Goal: Task Accomplishment & Management: Complete application form

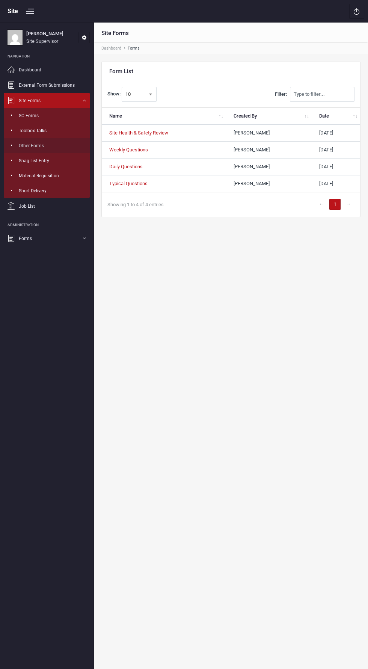
click at [70, 150] on link "Other Forms" at bounding box center [47, 145] width 86 height 15
click at [63, 121] on link "SC Forms" at bounding box center [47, 115] width 86 height 15
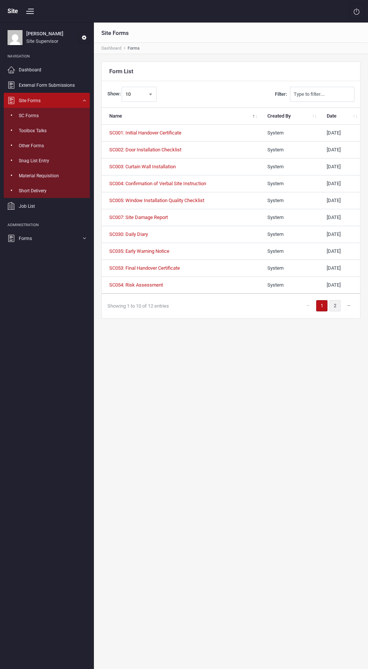
click at [333, 305] on link "2" at bounding box center [335, 305] width 11 height 11
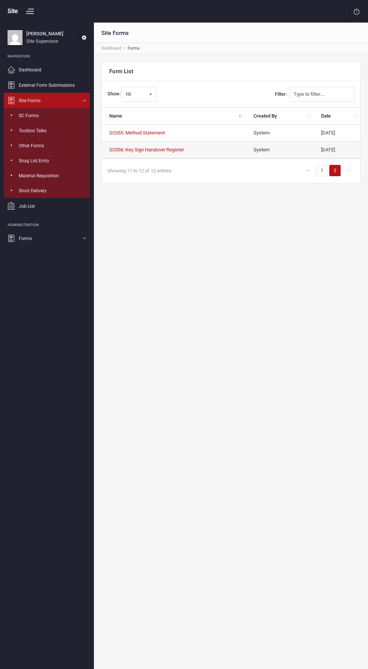
click at [195, 153] on td "SC056: Key Sign Handover Register" at bounding box center [174, 150] width 144 height 17
click at [169, 149] on link "SC056: Key Sign Handover Register" at bounding box center [146, 150] width 75 height 6
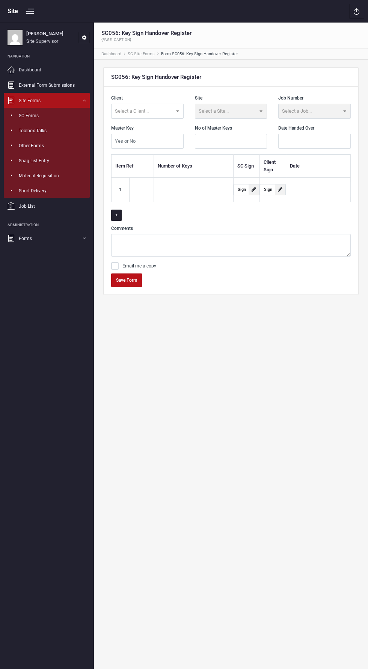
click at [170, 115] on span "Select a Client..." at bounding box center [148, 111] width 72 height 14
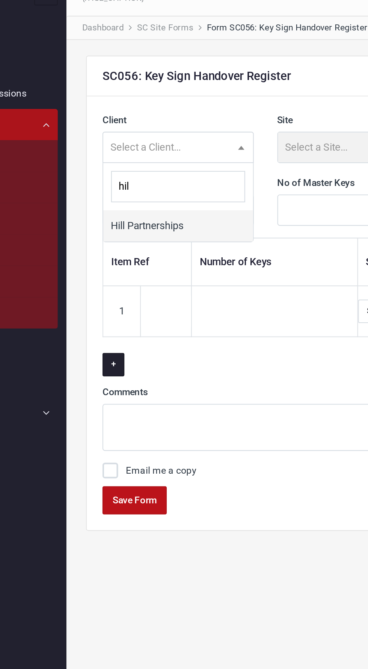
type input "hill"
select select "34"
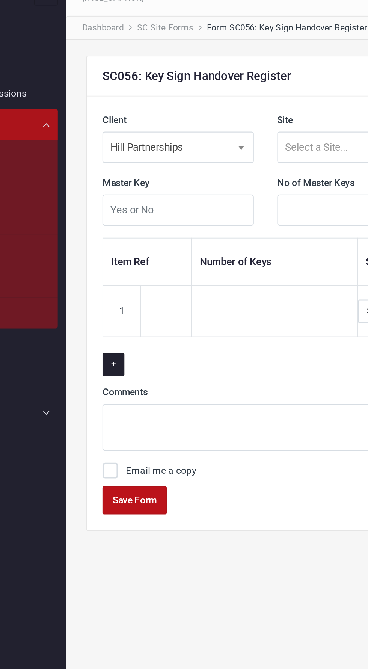
click at [223, 110] on span "Select a Site..." at bounding box center [214, 111] width 30 height 6
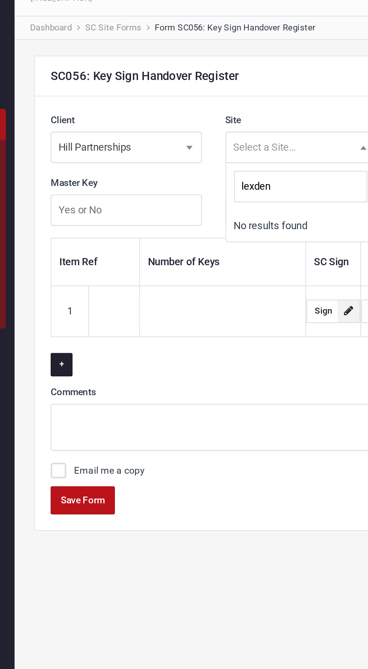
click at [233, 128] on input "lexden" at bounding box center [231, 129] width 64 height 15
type input "lexden gardens"
click at [233, 81] on div "SC056: Key Sign Handover Register" at bounding box center [231, 77] width 255 height 19
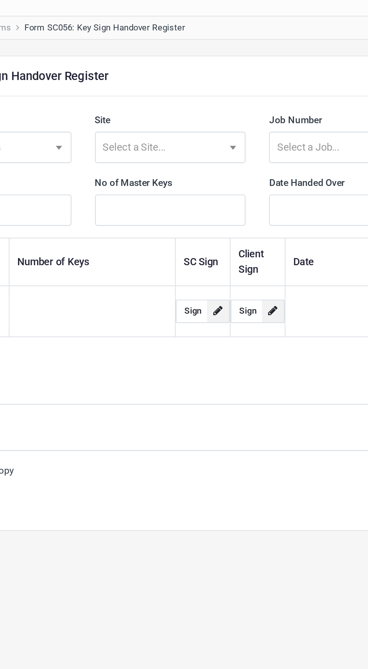
click at [307, 111] on span "Select a Job..." at bounding box center [297, 111] width 30 height 6
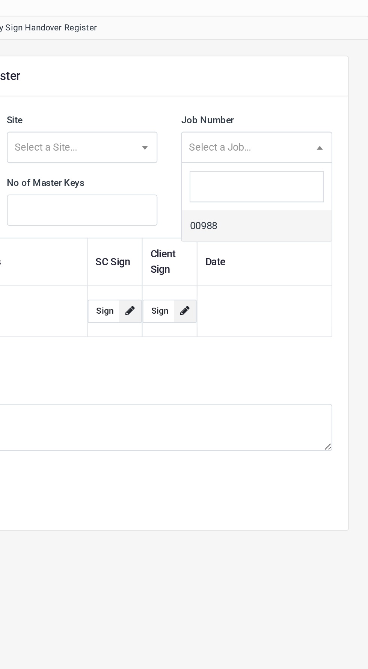
click at [252, 113] on span "Select a Site..." at bounding box center [231, 111] width 72 height 14
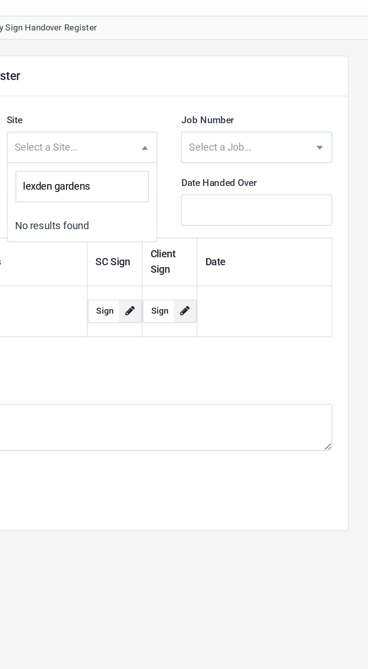
type input "lexden gardens"
click at [320, 79] on div "SC056: Key Sign Handover Register" at bounding box center [231, 77] width 255 height 19
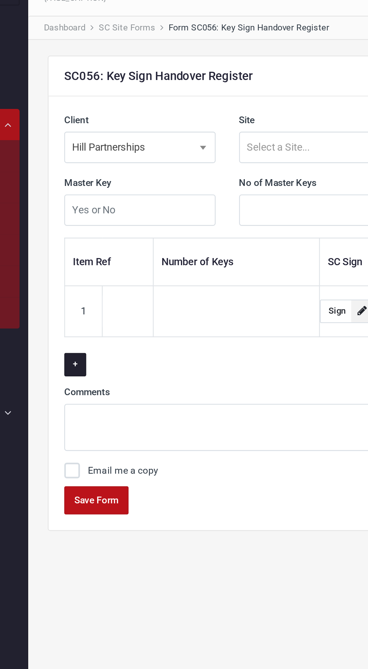
click at [142, 141] on input "text" at bounding box center [147, 141] width 73 height 15
type input "No"
click at [189, 126] on div "Master Key No" at bounding box center [148, 139] width 84 height 30
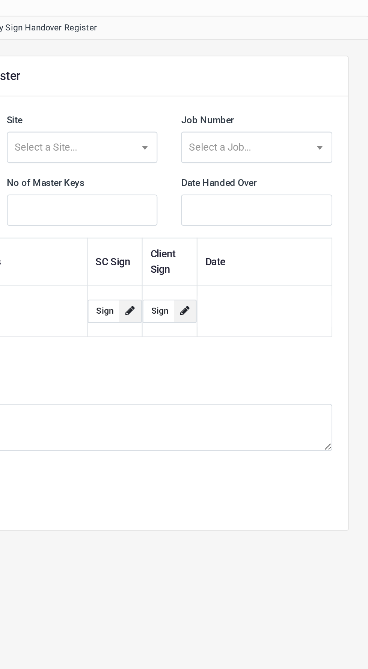
click at [323, 141] on input "text" at bounding box center [314, 141] width 73 height 15
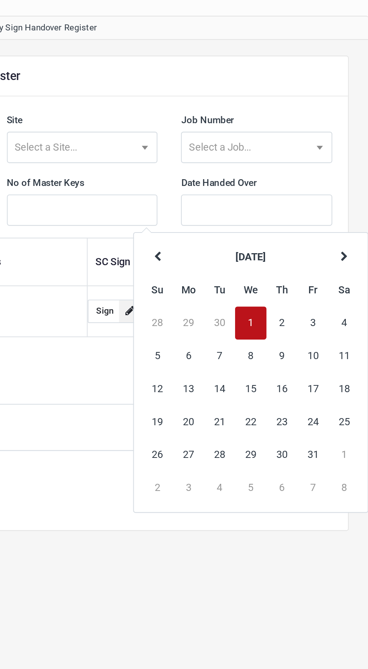
type input "[DATE]"
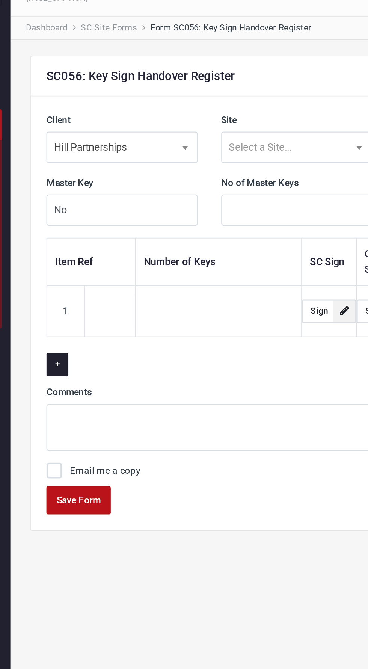
click at [140, 187] on input "text" at bounding box center [142, 189] width 24 height 15
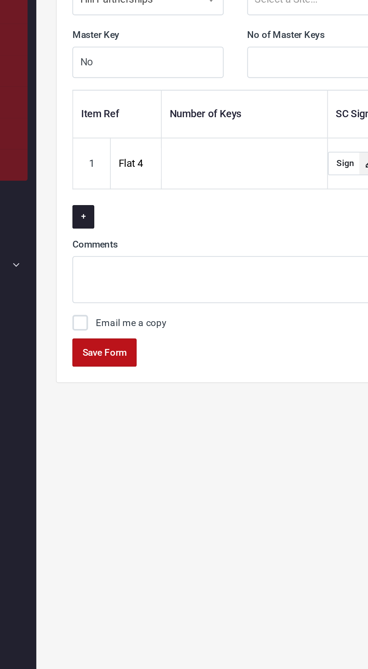
type input "Flat 4"
click at [203, 186] on input "text" at bounding box center [194, 189] width 64 height 15
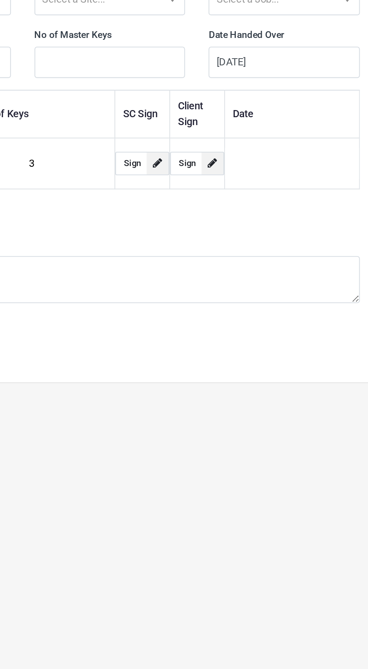
type input "3"
click at [316, 193] on input "text" at bounding box center [318, 189] width 64 height 15
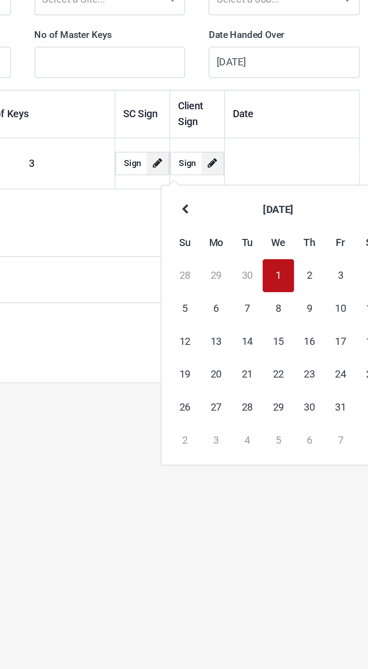
type input "[DATE]"
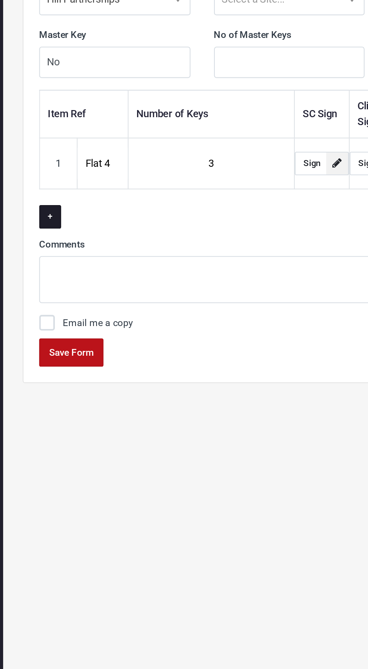
click at [116, 215] on button "+" at bounding box center [116, 215] width 11 height 11
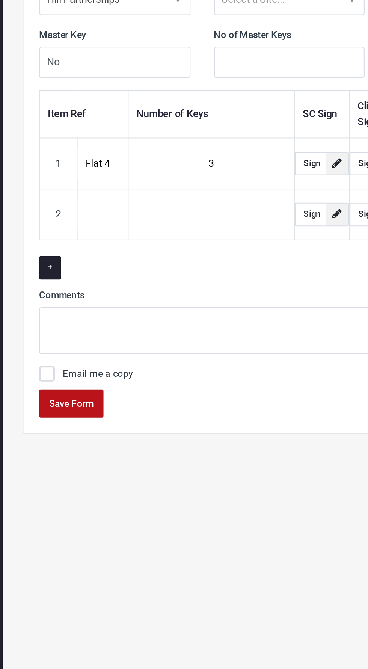
click at [137, 210] on input "text" at bounding box center [142, 214] width 24 height 15
click at [139, 213] on input "text" at bounding box center [142, 214] width 24 height 15
type input "Flat 8"
click at [197, 212] on input "text" at bounding box center [194, 214] width 64 height 15
type input "3"
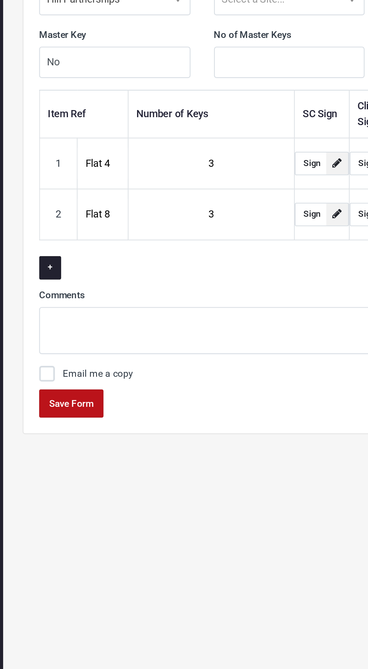
click at [229, 239] on p "+" at bounding box center [231, 239] width 240 height 11
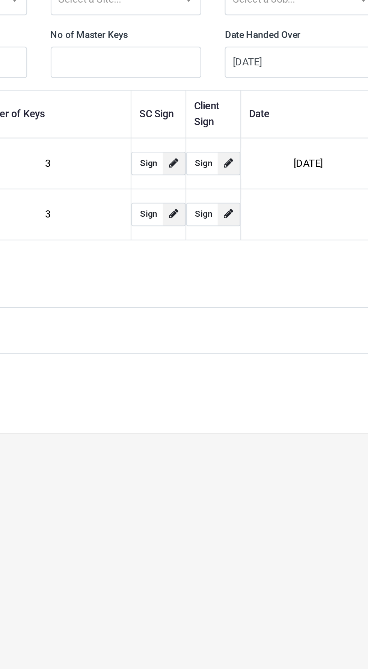
click at [319, 211] on input "text" at bounding box center [318, 214] width 64 height 15
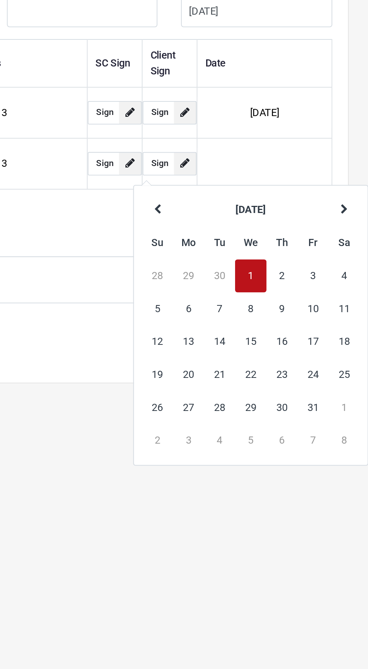
type input "[DATE]"
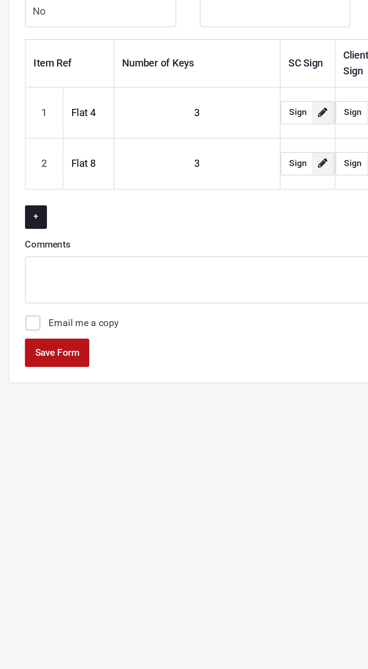
click at [119, 242] on button "+" at bounding box center [116, 239] width 11 height 11
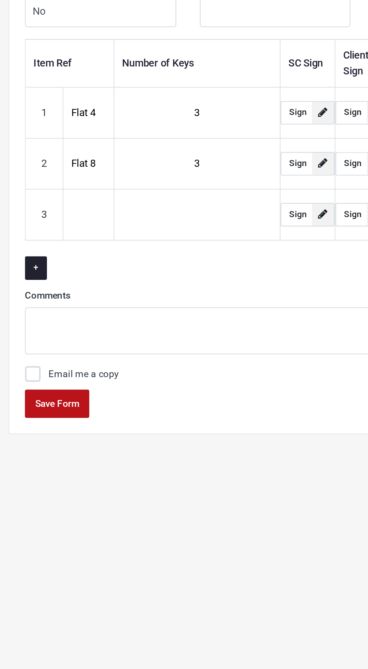
click at [139, 236] on input "text" at bounding box center [142, 238] width 24 height 15
type input "1"
type input "Flat 12"
click at [204, 238] on input "text" at bounding box center [194, 238] width 64 height 15
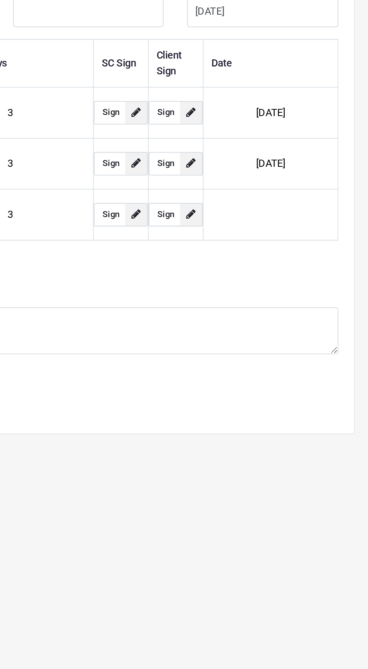
type input "3"
click at [323, 237] on input "text" at bounding box center [318, 238] width 64 height 15
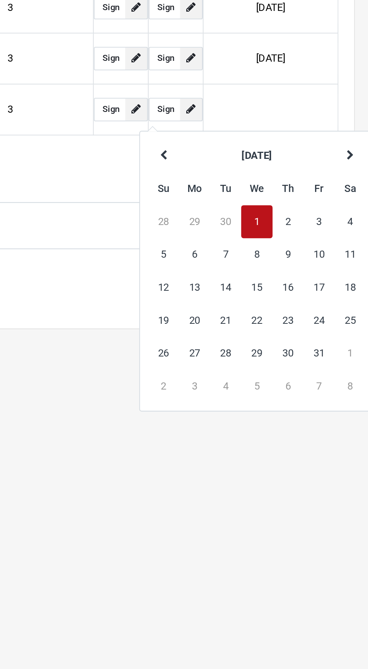
type input "[DATE]"
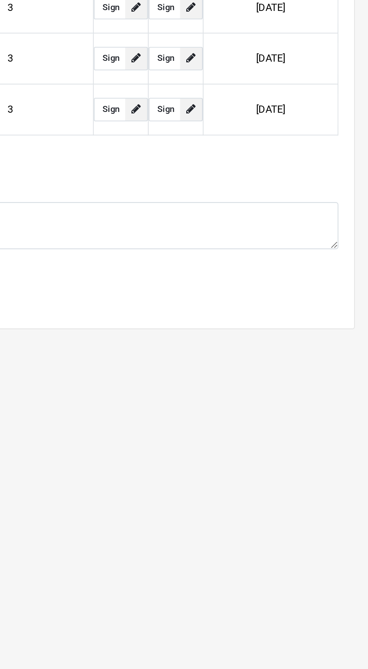
click at [209, 283] on textarea at bounding box center [231, 294] width 240 height 23
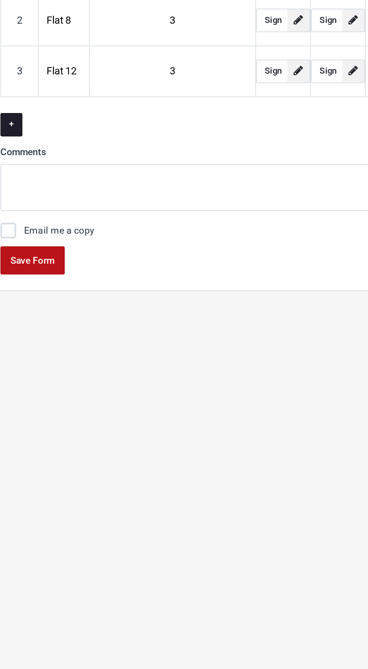
click at [116, 263] on button "+" at bounding box center [116, 264] width 11 height 11
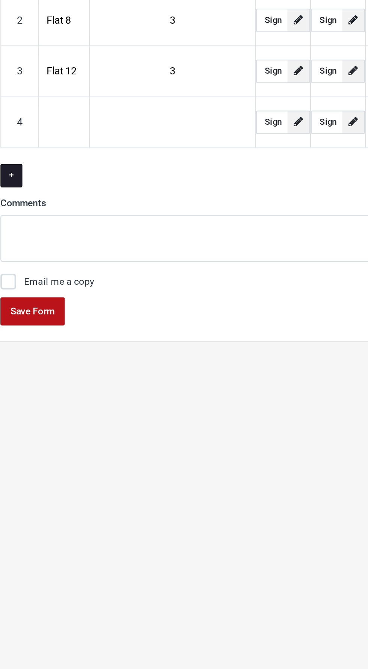
click at [116, 287] on button "+" at bounding box center [116, 288] width 11 height 11
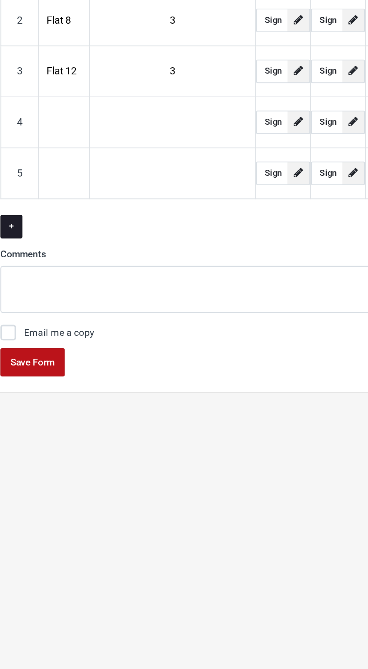
click at [116, 312] on button "+" at bounding box center [116, 312] width 11 height 11
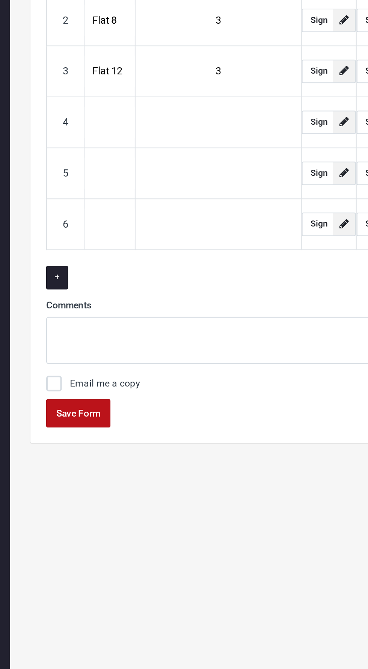
click at [141, 260] on input "text" at bounding box center [142, 262] width 24 height 15
type input "Flat 15"
click at [195, 259] on input "text" at bounding box center [194, 262] width 64 height 15
type input "3"
click at [218, 339] on p "+" at bounding box center [231, 337] width 240 height 11
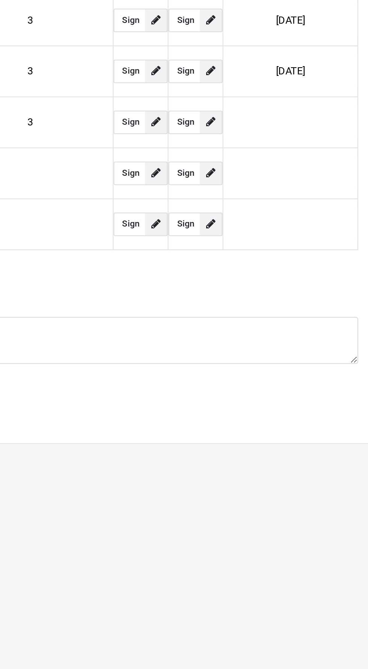
click at [320, 261] on input "text" at bounding box center [318, 262] width 64 height 15
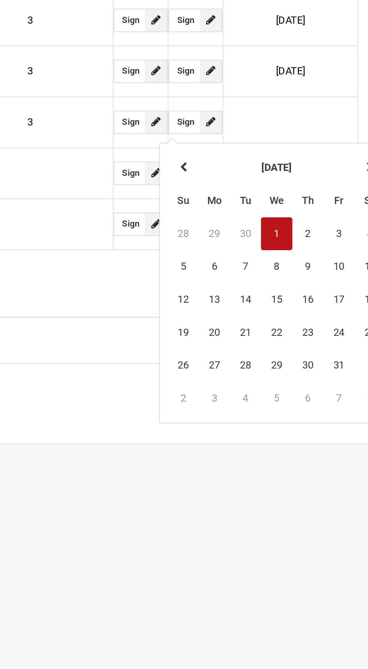
type input "[DATE]"
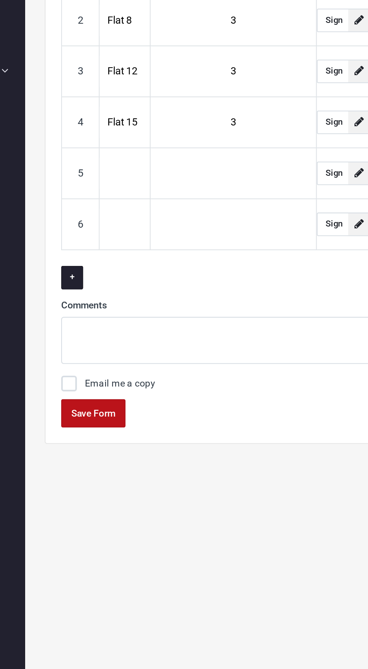
click at [141, 284] on input "text" at bounding box center [142, 287] width 24 height 15
click at [139, 287] on input "text" at bounding box center [142, 287] width 24 height 15
type input "G"
type input "Flat 17"
click at [203, 285] on input "text" at bounding box center [194, 287] width 64 height 15
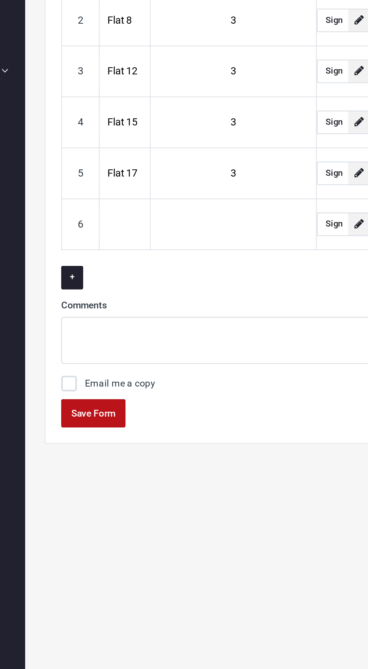
type input "3"
click at [225, 339] on p "+" at bounding box center [231, 337] width 240 height 11
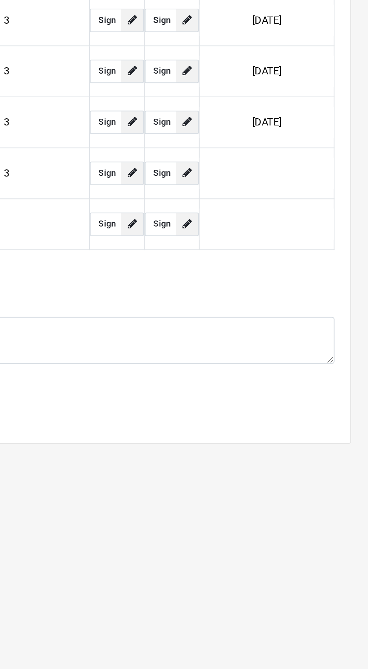
click at [326, 284] on input "text" at bounding box center [318, 287] width 64 height 15
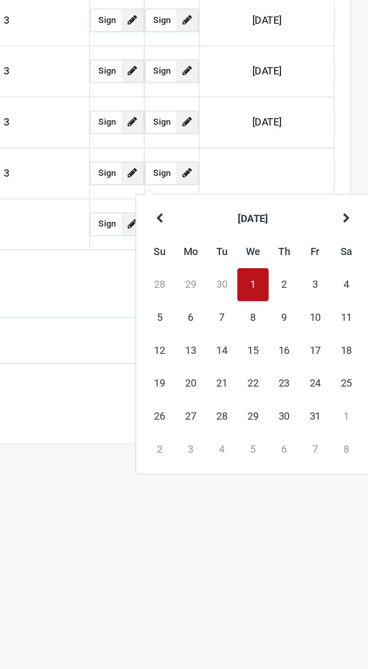
type input "[DATE]"
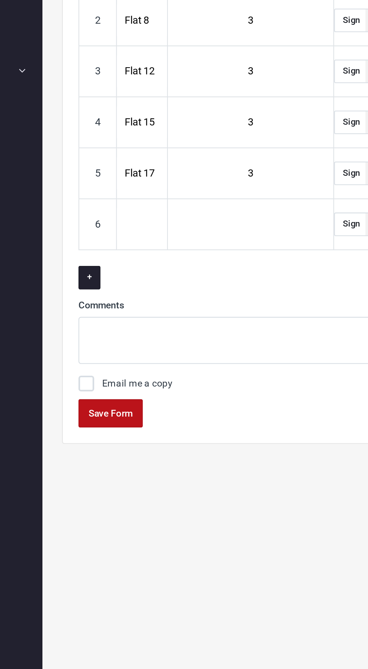
click at [138, 313] on input "text" at bounding box center [142, 311] width 24 height 15
type input "Flat 21"
click at [115, 340] on button "+" at bounding box center [116, 337] width 11 height 11
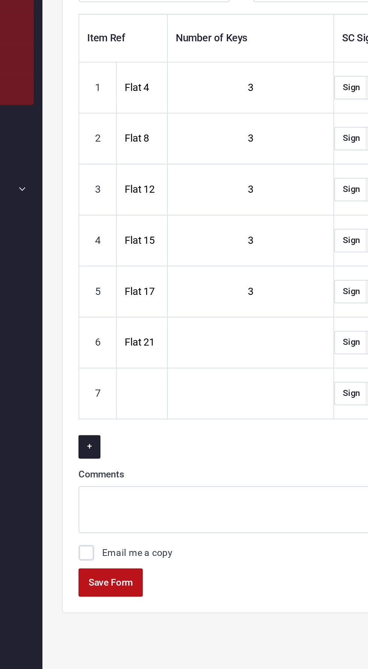
click at [138, 334] on input "text" at bounding box center [142, 336] width 24 height 15
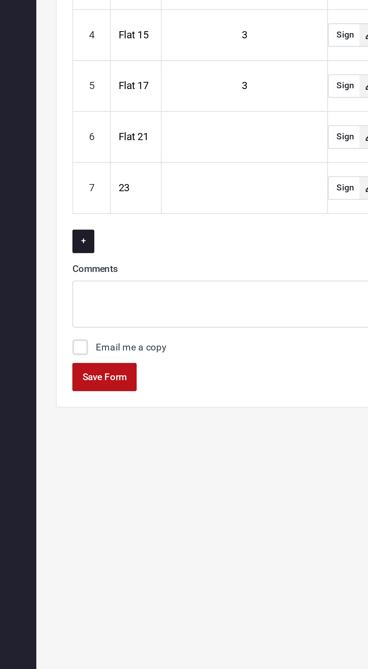
click at [116, 361] on button "+" at bounding box center [116, 361] width 11 height 11
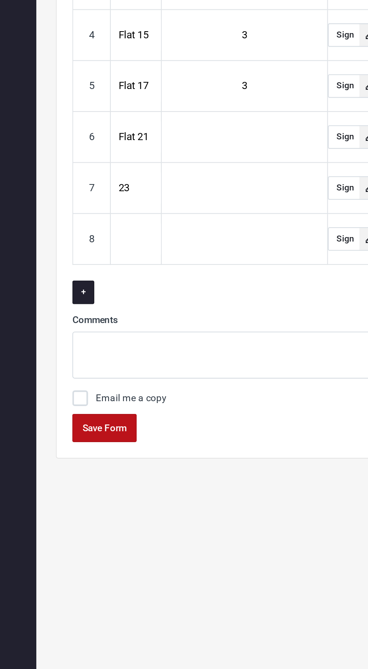
click at [136, 337] on input "23" at bounding box center [142, 336] width 24 height 15
click at [134, 334] on input "23" at bounding box center [142, 336] width 24 height 15
type input "Flat 23"
click at [139, 357] on input "text" at bounding box center [142, 360] width 24 height 15
type input "Flat 27"
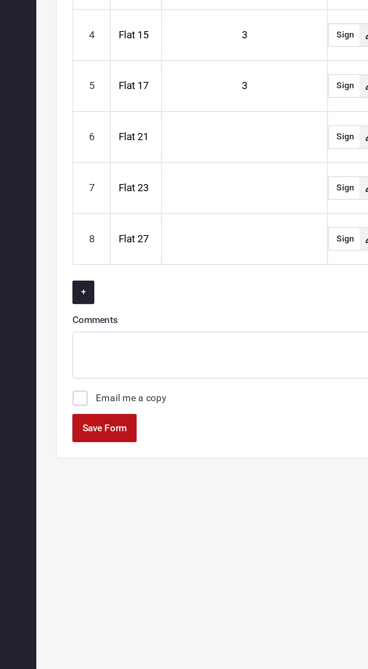
click at [203, 310] on input "text" at bounding box center [194, 311] width 64 height 15
type input "3"
click at [204, 332] on input "text" at bounding box center [194, 336] width 64 height 15
type input "3"
click at [201, 363] on input "text" at bounding box center [194, 360] width 64 height 15
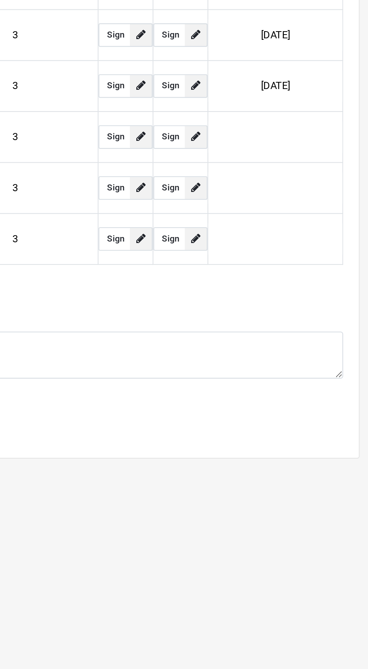
type input "3"
click at [320, 310] on input "text" at bounding box center [318, 311] width 64 height 15
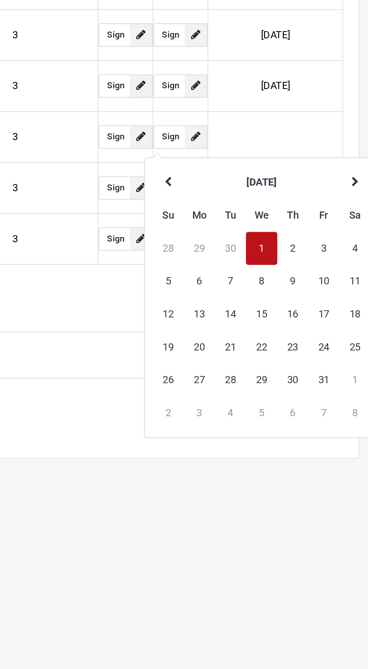
type input "[DATE]"
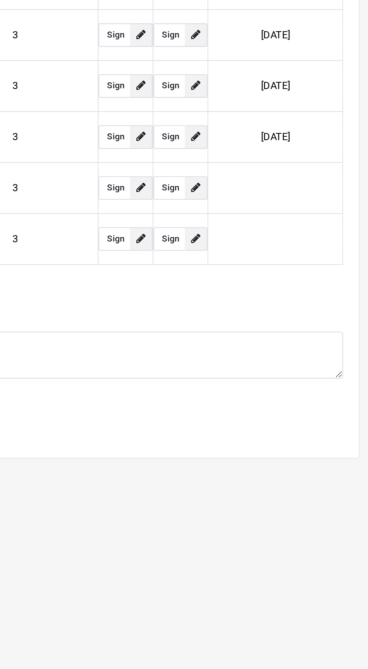
click at [316, 337] on input "text" at bounding box center [318, 336] width 64 height 15
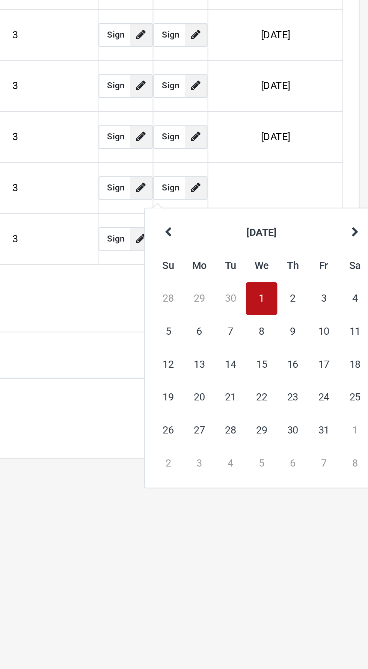
type input "[DATE]"
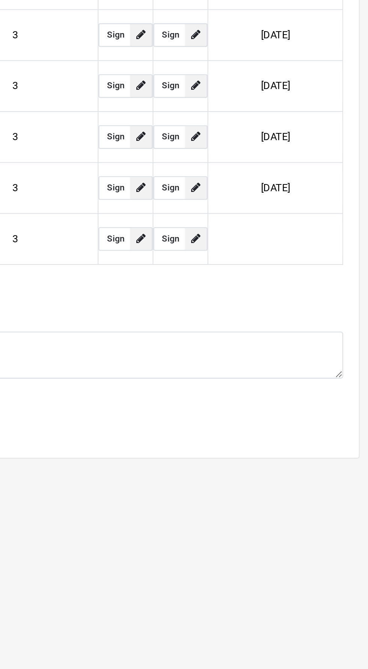
click at [316, 362] on input "text" at bounding box center [318, 360] width 64 height 15
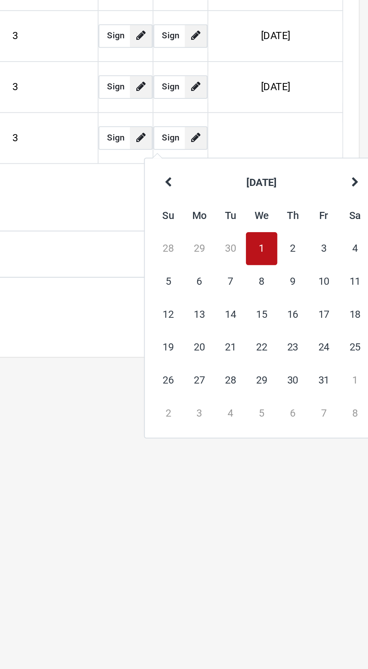
type input "[DATE]"
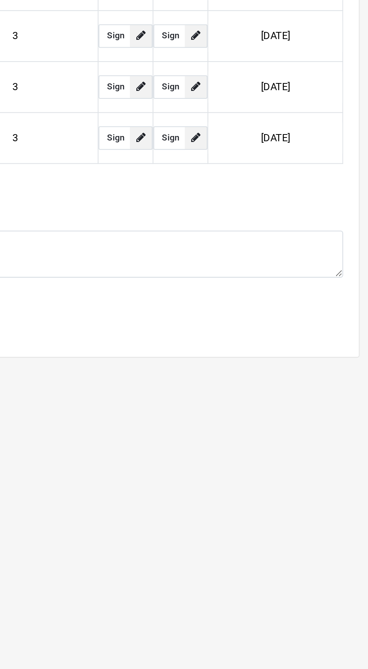
click at [231, 393] on div "Item Ref Number of Keys SC Sign Client Sign Date 1 Flat 4 3 Sign Sign [DATE] 2 …" at bounding box center [231, 274] width 251 height 241
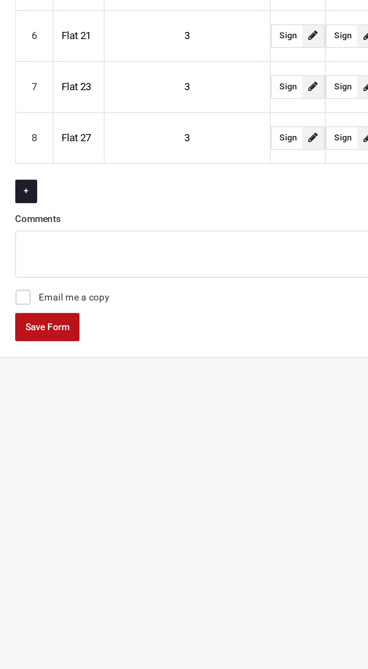
click at [115, 389] on button "+" at bounding box center [116, 386] width 11 height 11
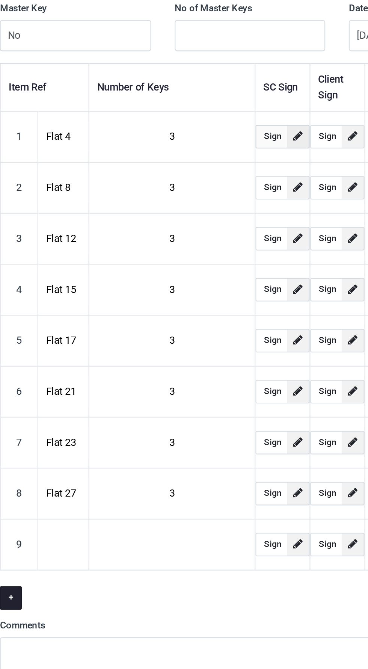
click at [252, 190] on span at bounding box center [254, 189] width 11 height 11
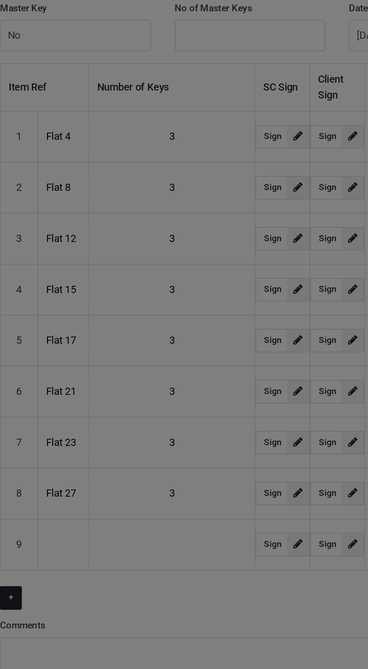
click at [249, 190] on div "Signature × Close Save Signature" at bounding box center [184, 334] width 368 height 669
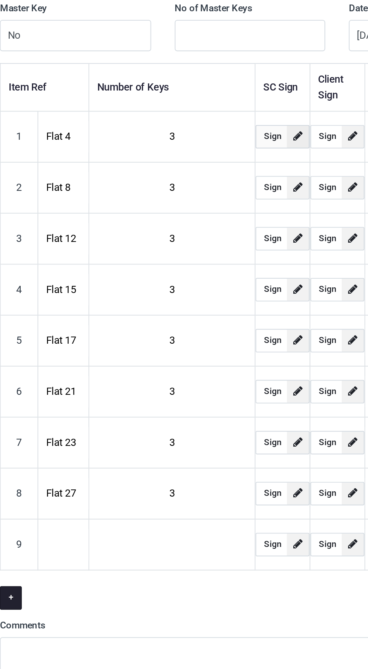
click at [254, 189] on span at bounding box center [254, 189] width 11 height 11
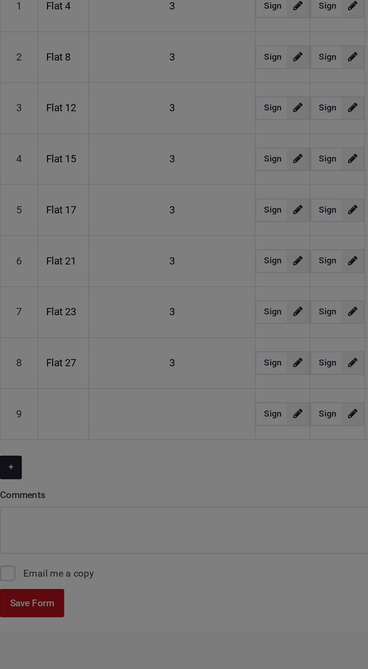
click at [181, 435] on div "Signature × Close Save Signature" at bounding box center [184, 334] width 368 height 669
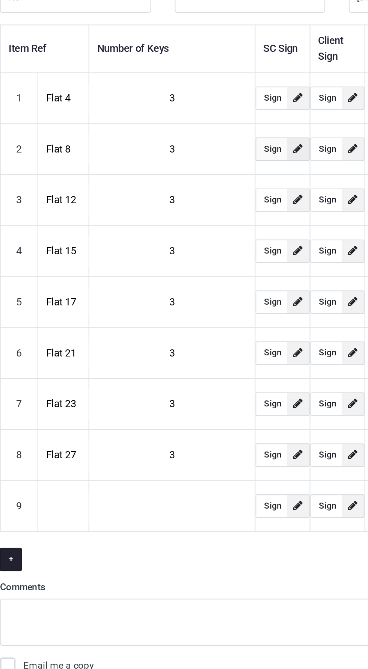
click at [254, 212] on span at bounding box center [254, 214] width 11 height 11
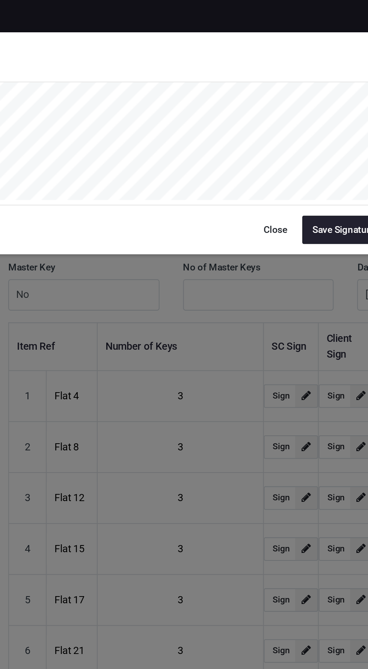
click at [255, 186] on div "Signature × Close Save Signature" at bounding box center [184, 334] width 368 height 669
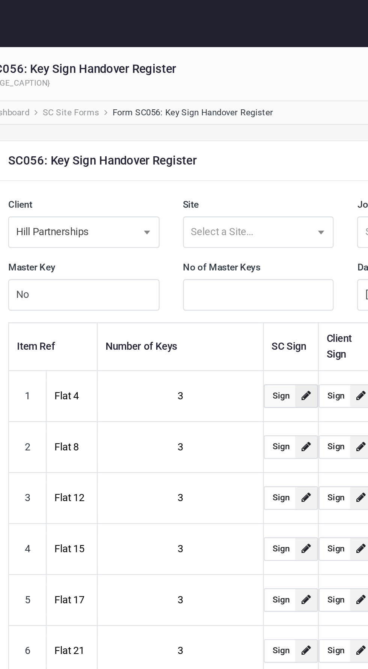
click at [256, 189] on span at bounding box center [254, 189] width 11 height 11
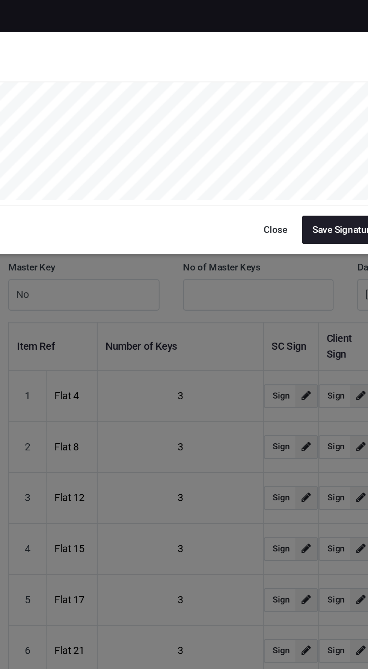
click at [271, 111] on button "Save Signature" at bounding box center [271, 110] width 39 height 14
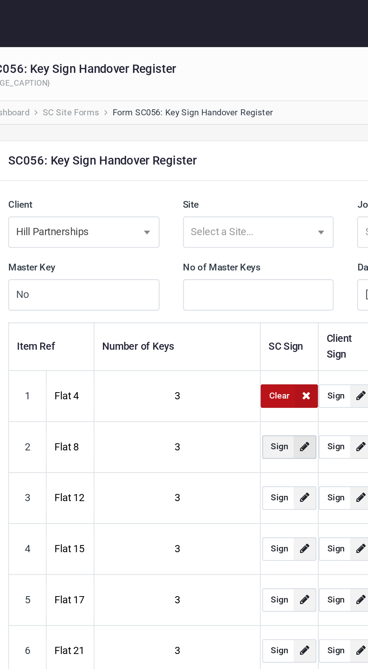
click at [258, 212] on span at bounding box center [253, 214] width 11 height 11
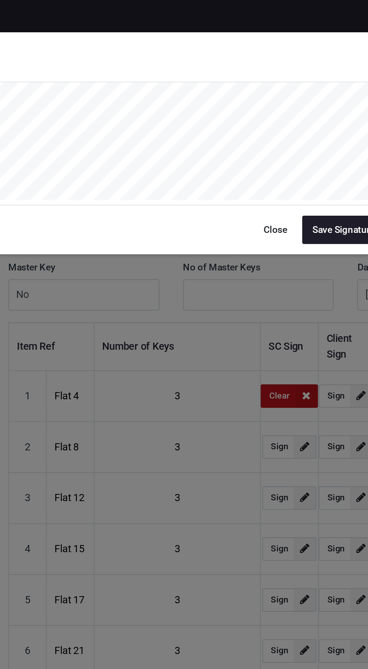
click at [263, 111] on button "Save Signature" at bounding box center [271, 110] width 39 height 14
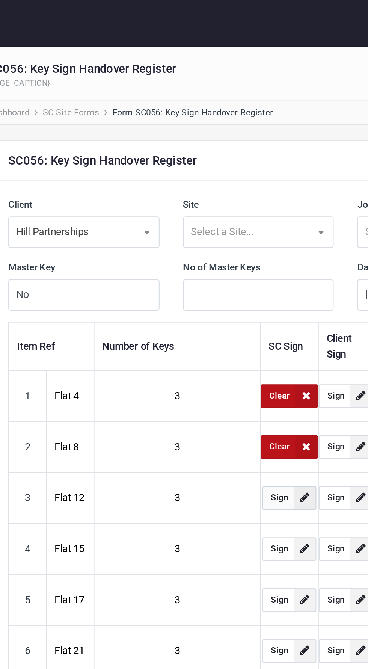
click at [254, 238] on span at bounding box center [253, 238] width 11 height 11
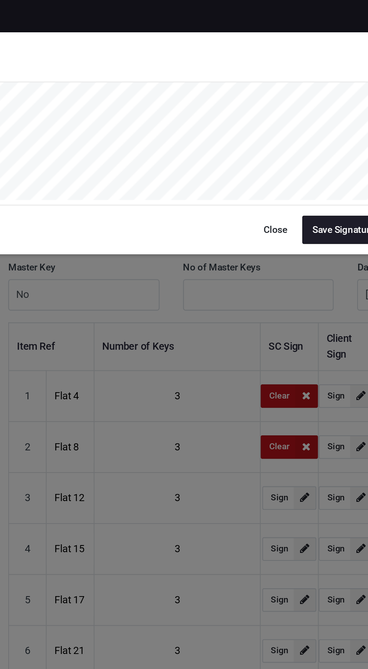
click at [257, 107] on button "Save Signature" at bounding box center [271, 110] width 39 height 14
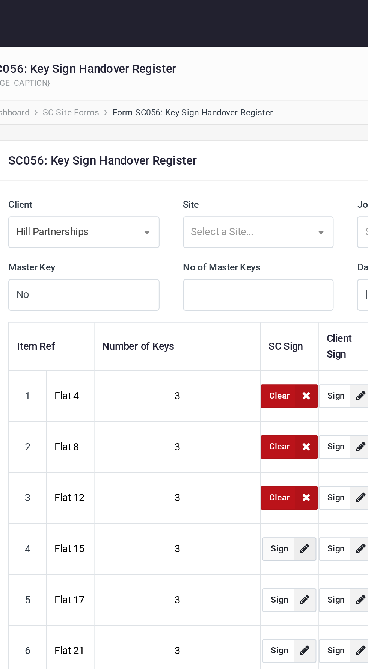
click at [251, 261] on span at bounding box center [253, 263] width 11 height 11
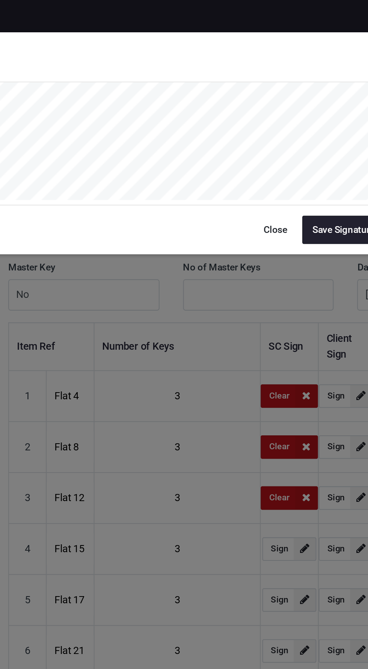
click at [248, 269] on div "Signature × Close Save Signature" at bounding box center [184, 334] width 368 height 669
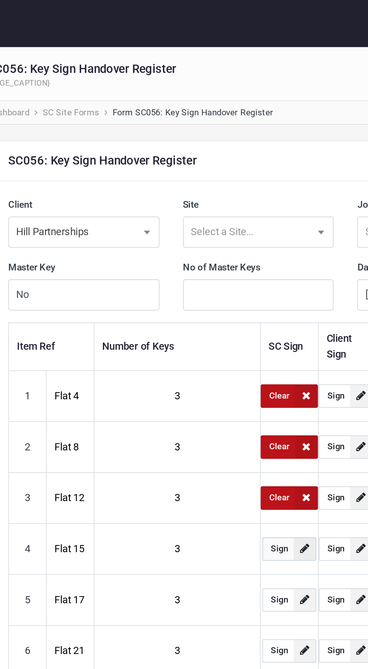
click at [253, 263] on span at bounding box center [253, 263] width 11 height 11
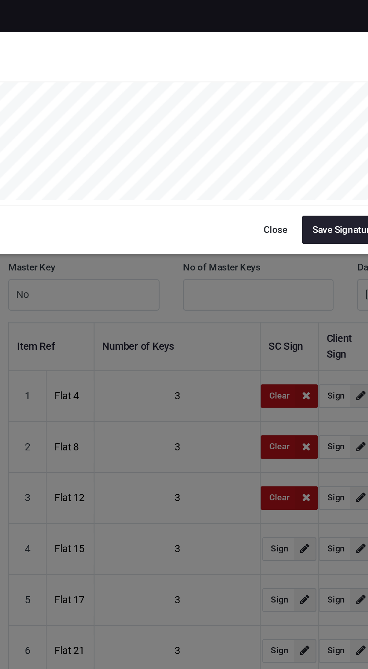
click at [251, 266] on div "Signature × Close Save Signature" at bounding box center [184, 334] width 368 height 669
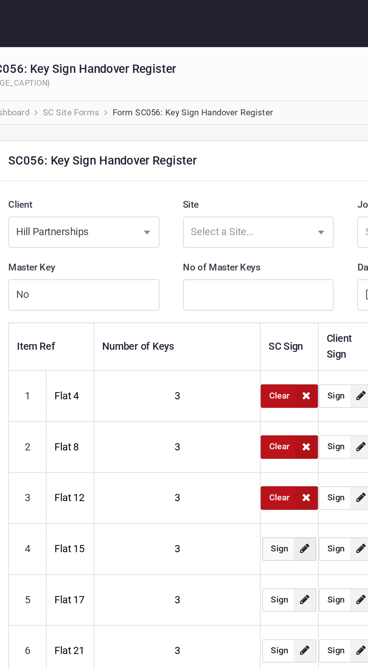
click at [253, 262] on span at bounding box center [253, 263] width 11 height 11
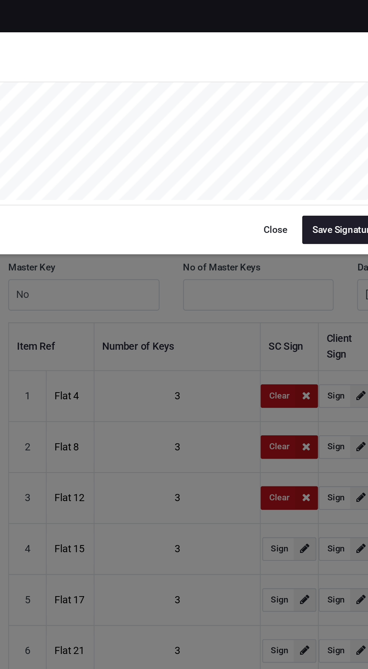
click at [264, 109] on button "Save Signature" at bounding box center [271, 110] width 39 height 14
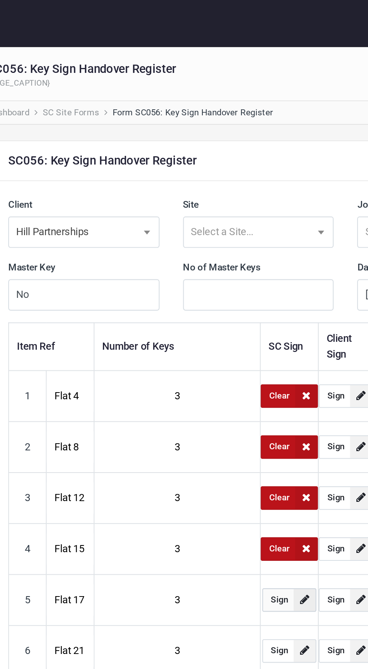
click at [252, 287] on span at bounding box center [253, 287] width 11 height 11
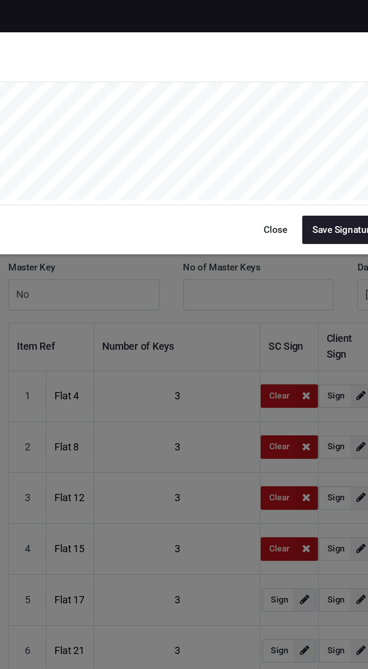
click at [261, 107] on button "Save Signature" at bounding box center [271, 110] width 39 height 14
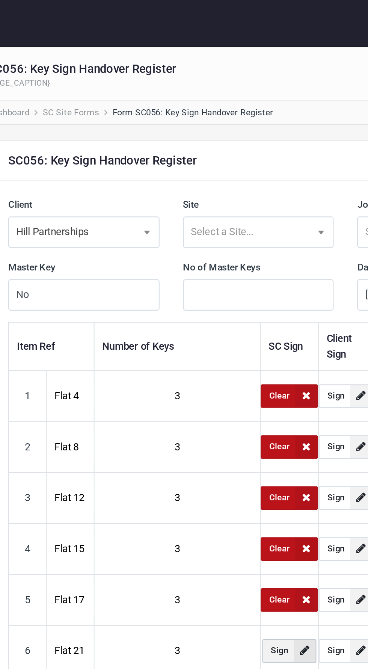
type input "3"
click at [254, 307] on span at bounding box center [253, 312] width 11 height 11
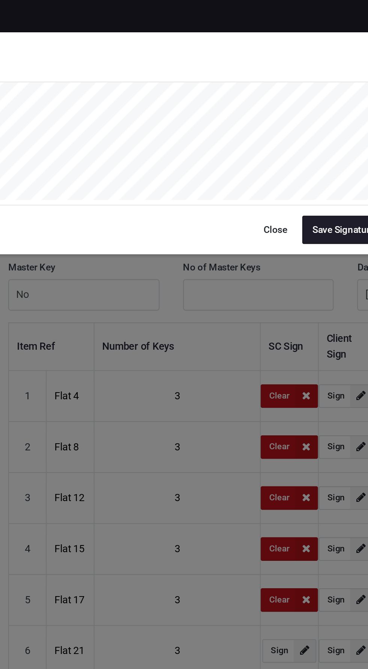
click at [263, 109] on button "Save Signature" at bounding box center [271, 110] width 39 height 14
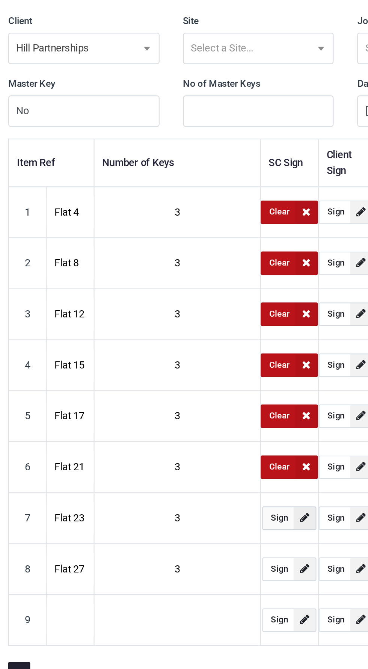
click at [254, 334] on span at bounding box center [253, 336] width 11 height 11
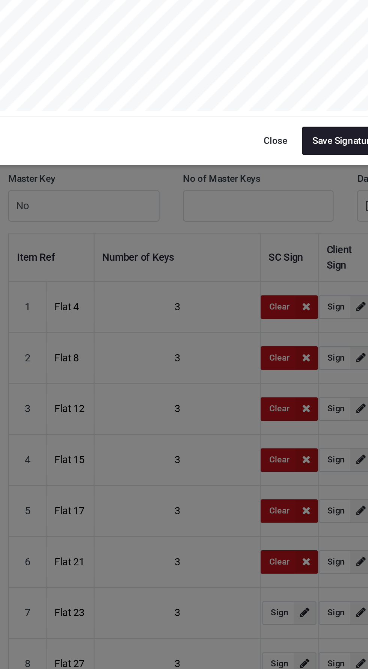
click at [258, 107] on button "Save Signature" at bounding box center [271, 110] width 39 height 14
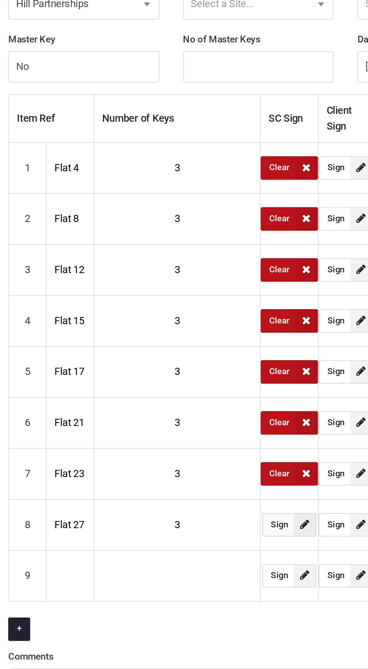
click at [253, 363] on span at bounding box center [253, 360] width 11 height 11
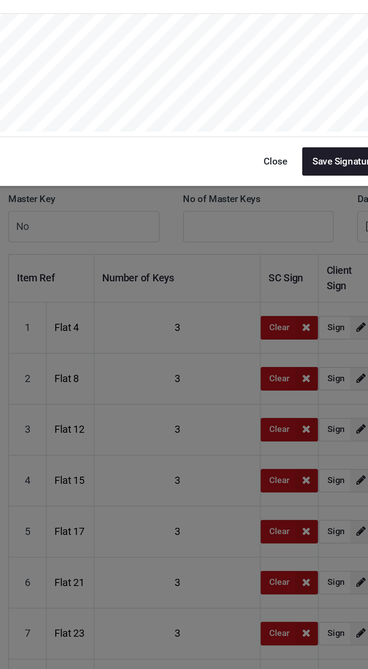
click at [264, 110] on button "Save Signature" at bounding box center [271, 110] width 39 height 14
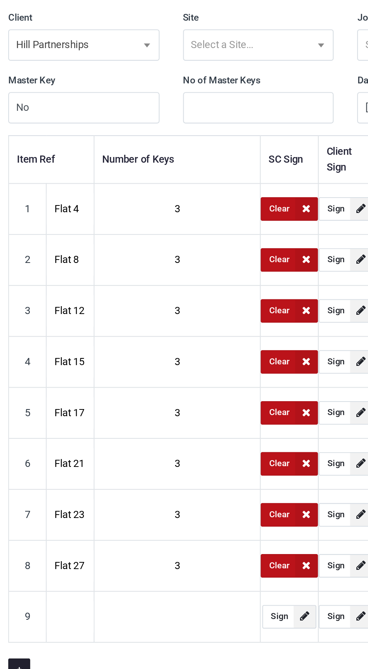
click at [139, 387] on input "text" at bounding box center [141, 385] width 23 height 15
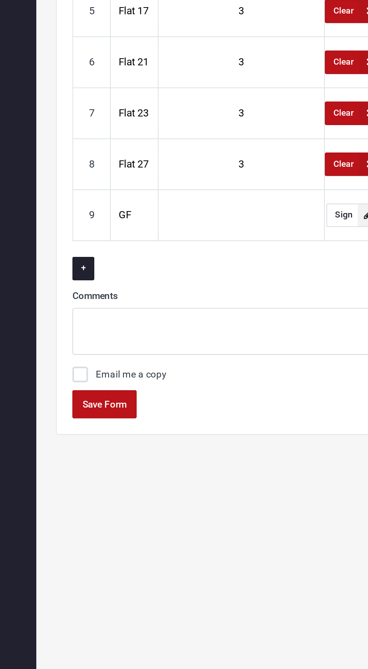
type input "GF"
click at [202, 386] on input "text" at bounding box center [192, 385] width 64 height 15
type input "12"
click at [212, 403] on div "Item Ref Number of Keys SC Sign Client Sign Date 1 Flat 4 3 Clear Sign [DATE] 2…" at bounding box center [231, 279] width 240 height 251
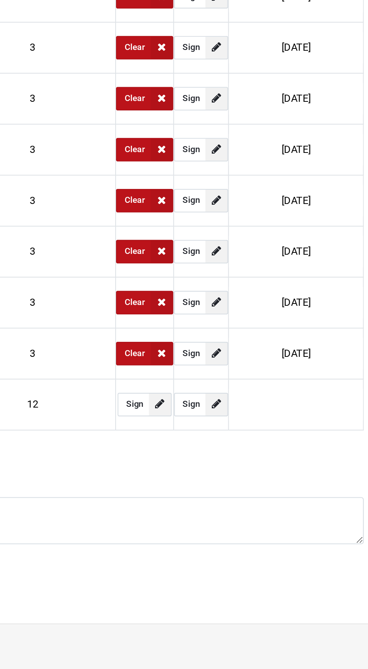
click at [325, 383] on input "text" at bounding box center [318, 385] width 64 height 15
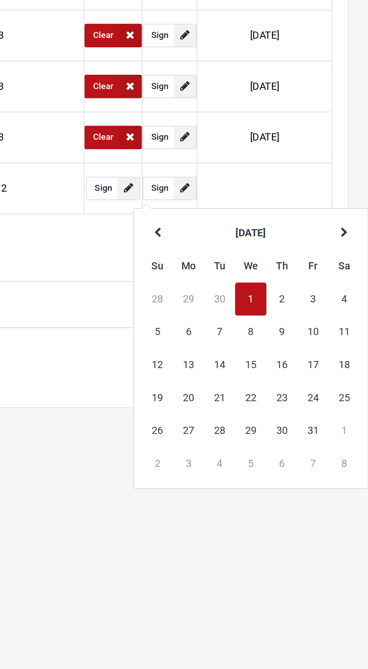
type input "[DATE]"
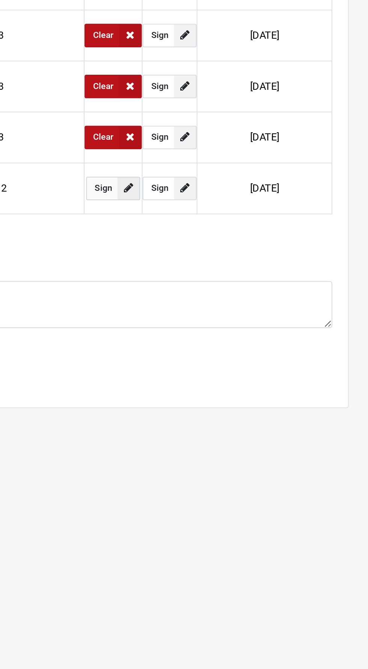
click at [246, 383] on link "Sign" at bounding box center [246, 384] width 26 height 11
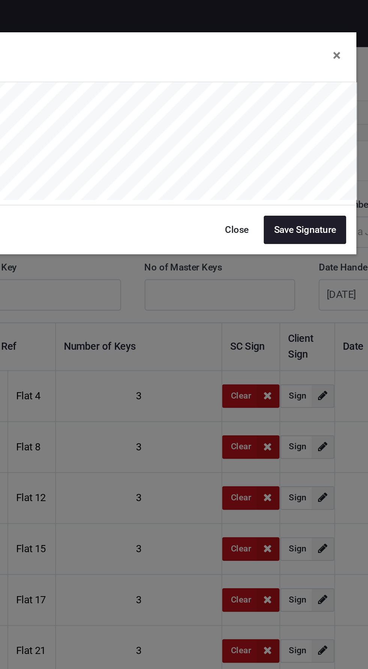
click at [266, 110] on button "Save Signature" at bounding box center [271, 110] width 39 height 14
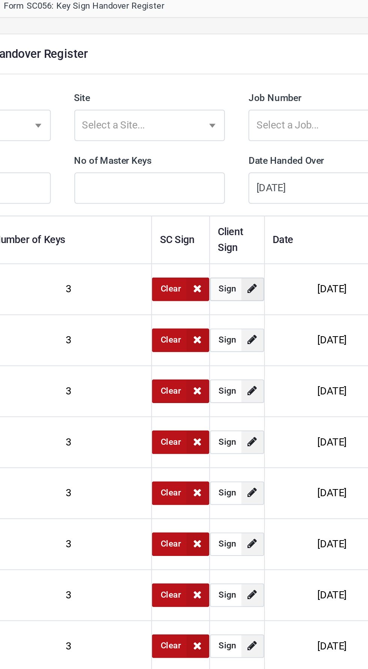
click at [284, 193] on span at bounding box center [280, 189] width 11 height 11
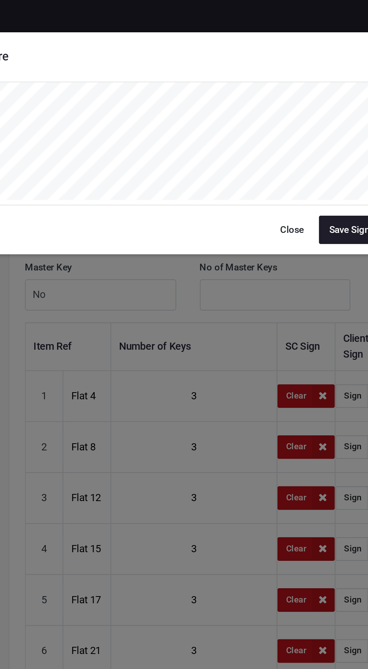
click at [268, 110] on button "Save Signature" at bounding box center [271, 110] width 39 height 14
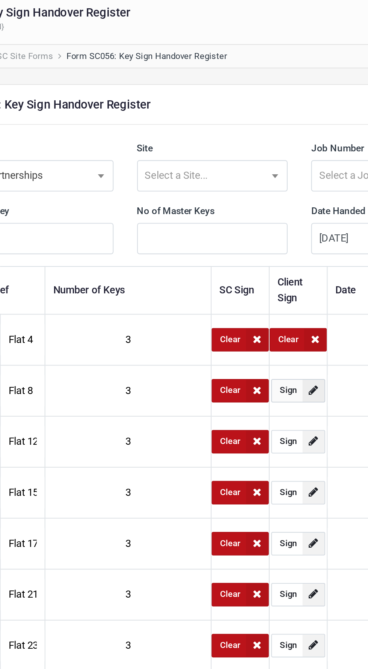
click at [277, 215] on span at bounding box center [279, 214] width 11 height 11
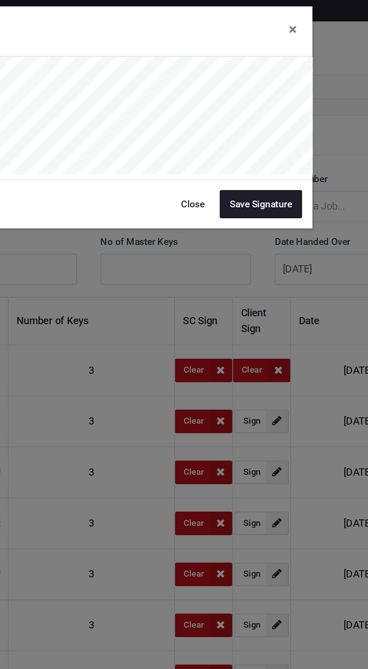
click at [283, 107] on button "Save Signature" at bounding box center [271, 110] width 39 height 14
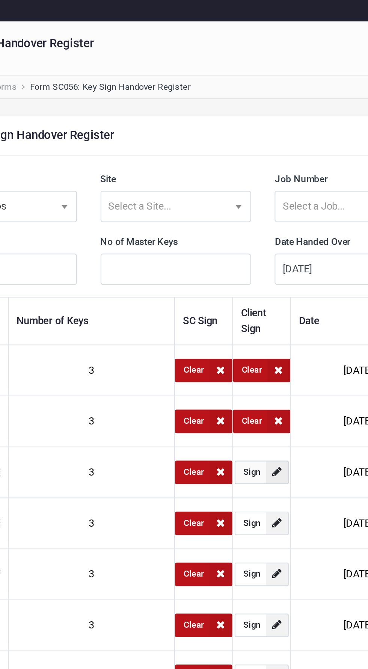
click at [272, 237] on link "Sign" at bounding box center [272, 238] width 26 height 11
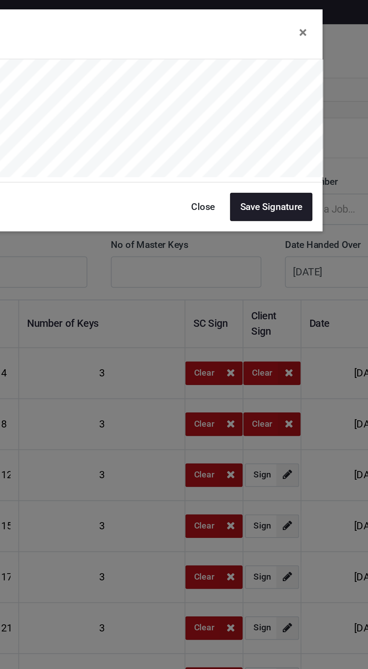
click at [272, 111] on button "Save Signature" at bounding box center [271, 110] width 39 height 14
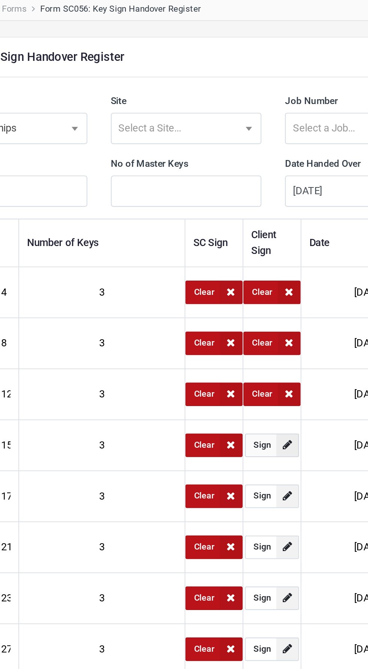
click at [281, 265] on span at bounding box center [279, 263] width 11 height 11
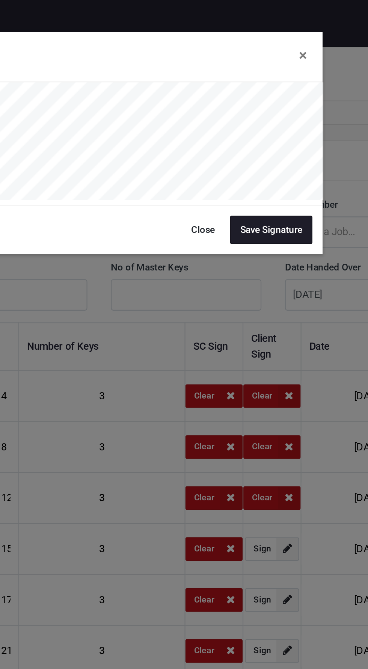
click at [282, 112] on button "Save Signature" at bounding box center [271, 110] width 39 height 14
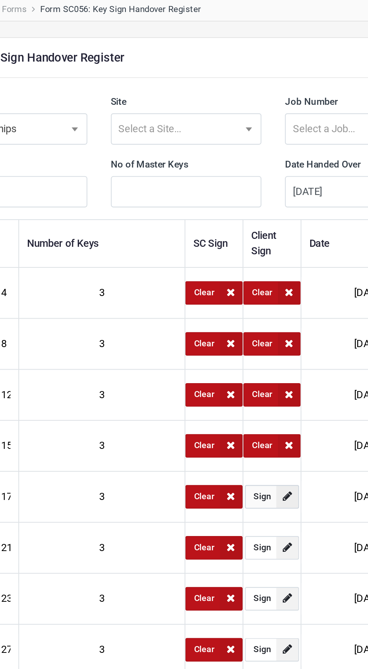
click at [275, 283] on link "Sign" at bounding box center [272, 287] width 26 height 11
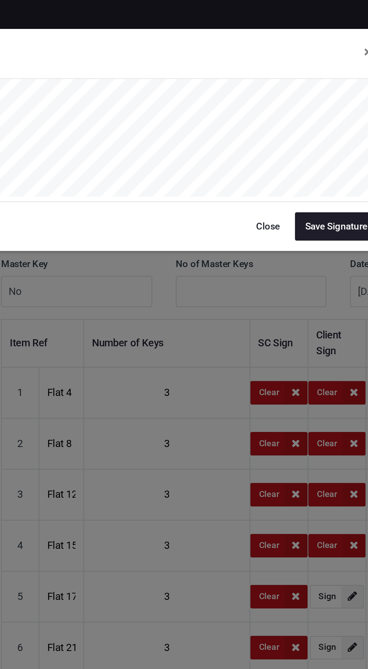
click at [269, 107] on button "Save Signature" at bounding box center [271, 110] width 39 height 14
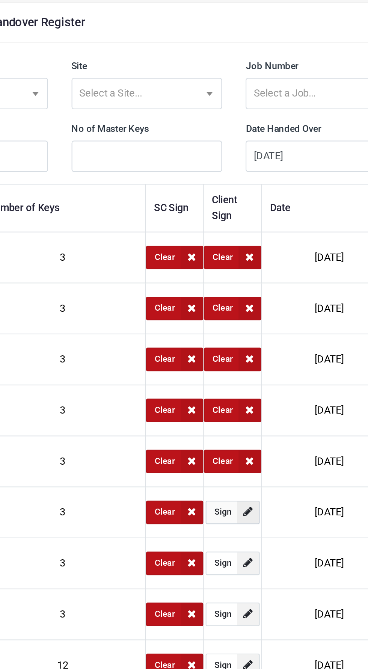
click at [278, 310] on span at bounding box center [279, 312] width 11 height 11
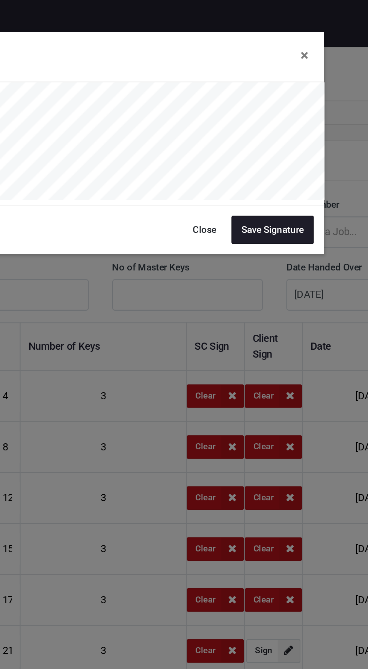
click at [277, 107] on button "Save Signature" at bounding box center [271, 110] width 39 height 14
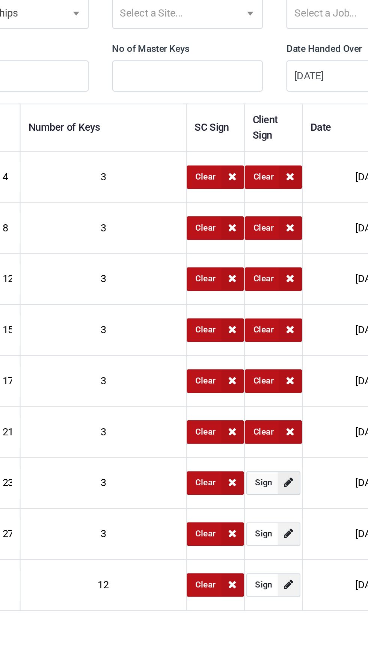
click at [278, 337] on span at bounding box center [279, 336] width 11 height 11
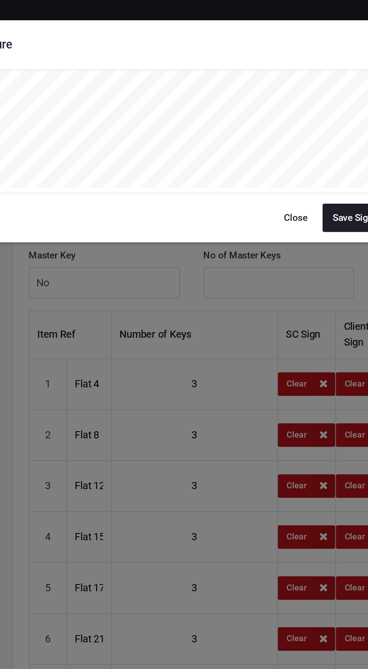
click at [263, 108] on button "Save Signature" at bounding box center [271, 110] width 39 height 14
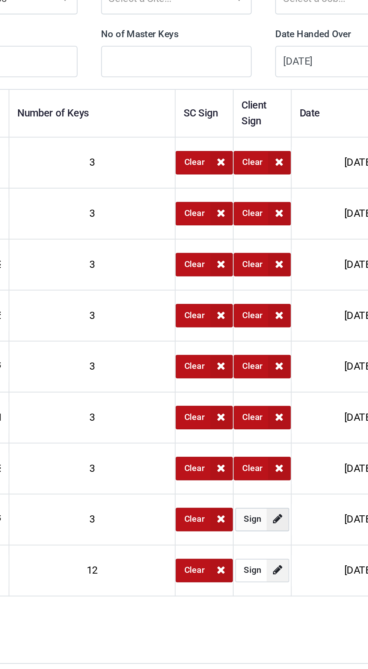
click at [278, 356] on span at bounding box center [279, 360] width 11 height 11
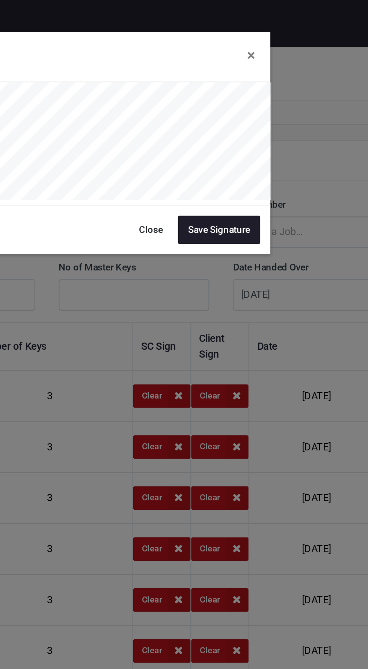
click at [276, 106] on button "Save Signature" at bounding box center [271, 110] width 39 height 14
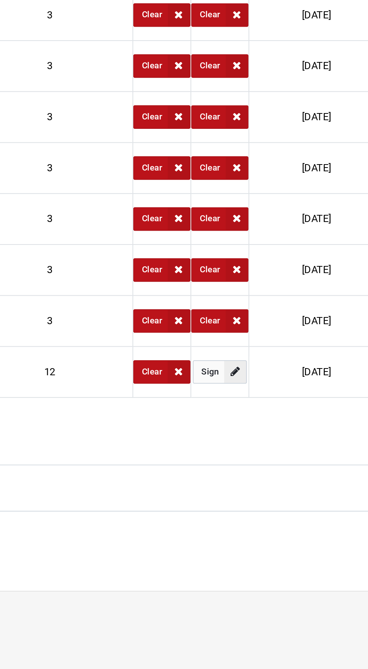
click at [275, 379] on link "Sign" at bounding box center [272, 384] width 26 height 11
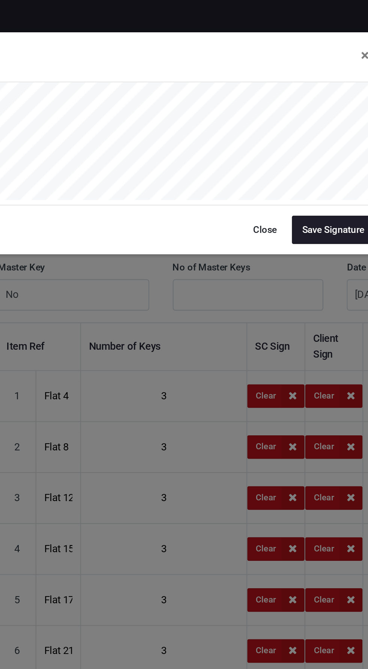
click at [275, 109] on button "Save Signature" at bounding box center [271, 110] width 39 height 14
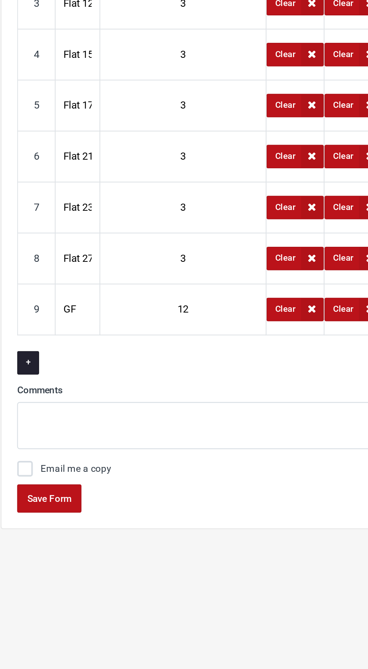
click at [122, 458] on label "Email me a copy" at bounding box center [139, 462] width 34 height 8
click at [122, 458] on input "Email me a copy" at bounding box center [124, 460] width 5 height 5
checkbox input "true"
click at [125, 477] on button "Save Form" at bounding box center [126, 476] width 31 height 14
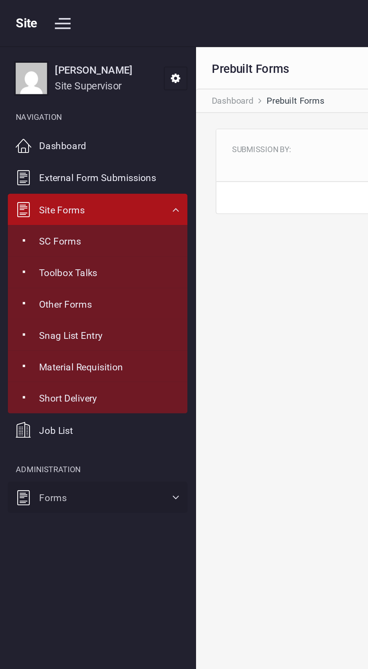
click at [26, 239] on span "Forms" at bounding box center [25, 238] width 13 height 7
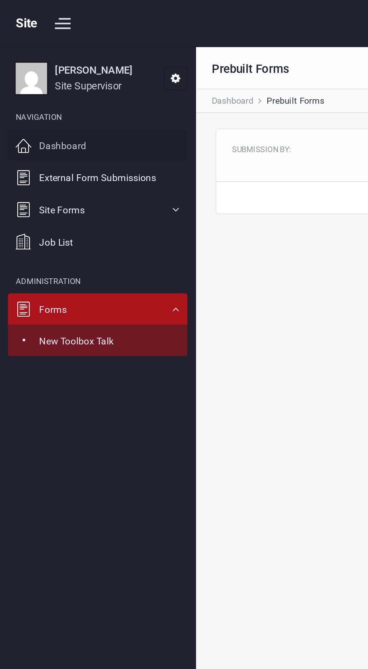
click at [36, 71] on span "Dashboard" at bounding box center [30, 70] width 23 height 7
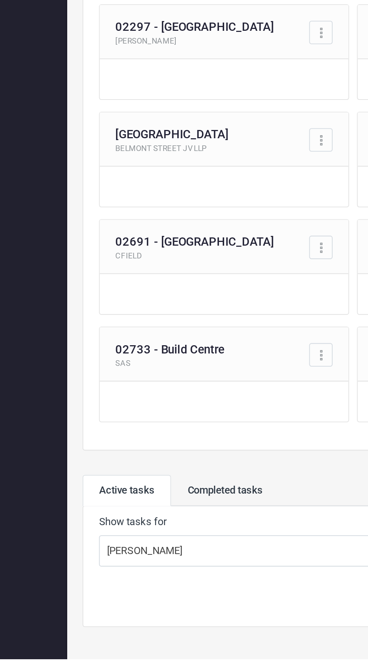
click at [164, 581] on link "Completed tasks" at bounding box center [170, 588] width 52 height 15
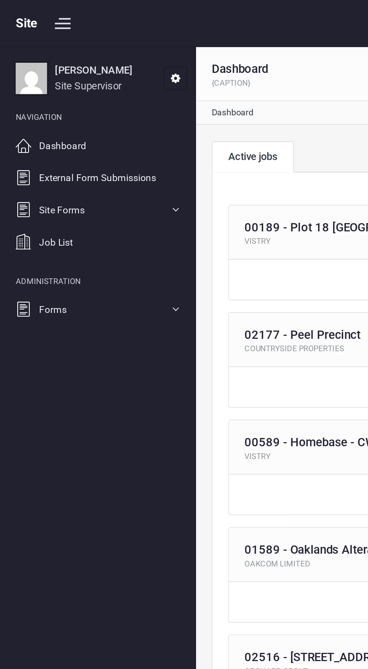
click at [41, 37] on div "[PERSON_NAME] Site Supervisor My Account Log out" at bounding box center [49, 37] width 82 height 15
